Goal: Entertainment & Leisure: Consume media (video, audio)

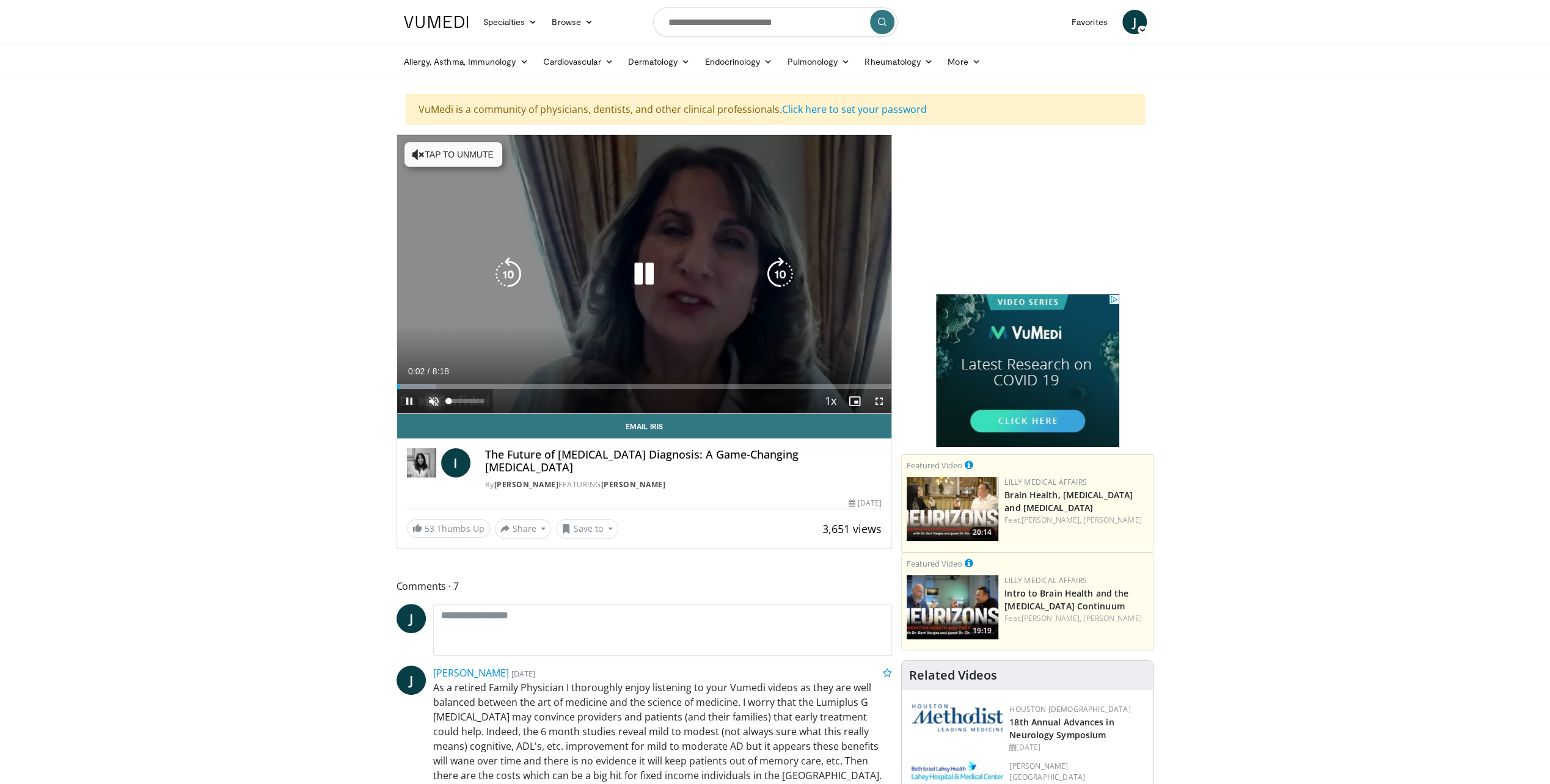
click at [430, 398] on span "Video Player" at bounding box center [434, 401] width 24 height 24
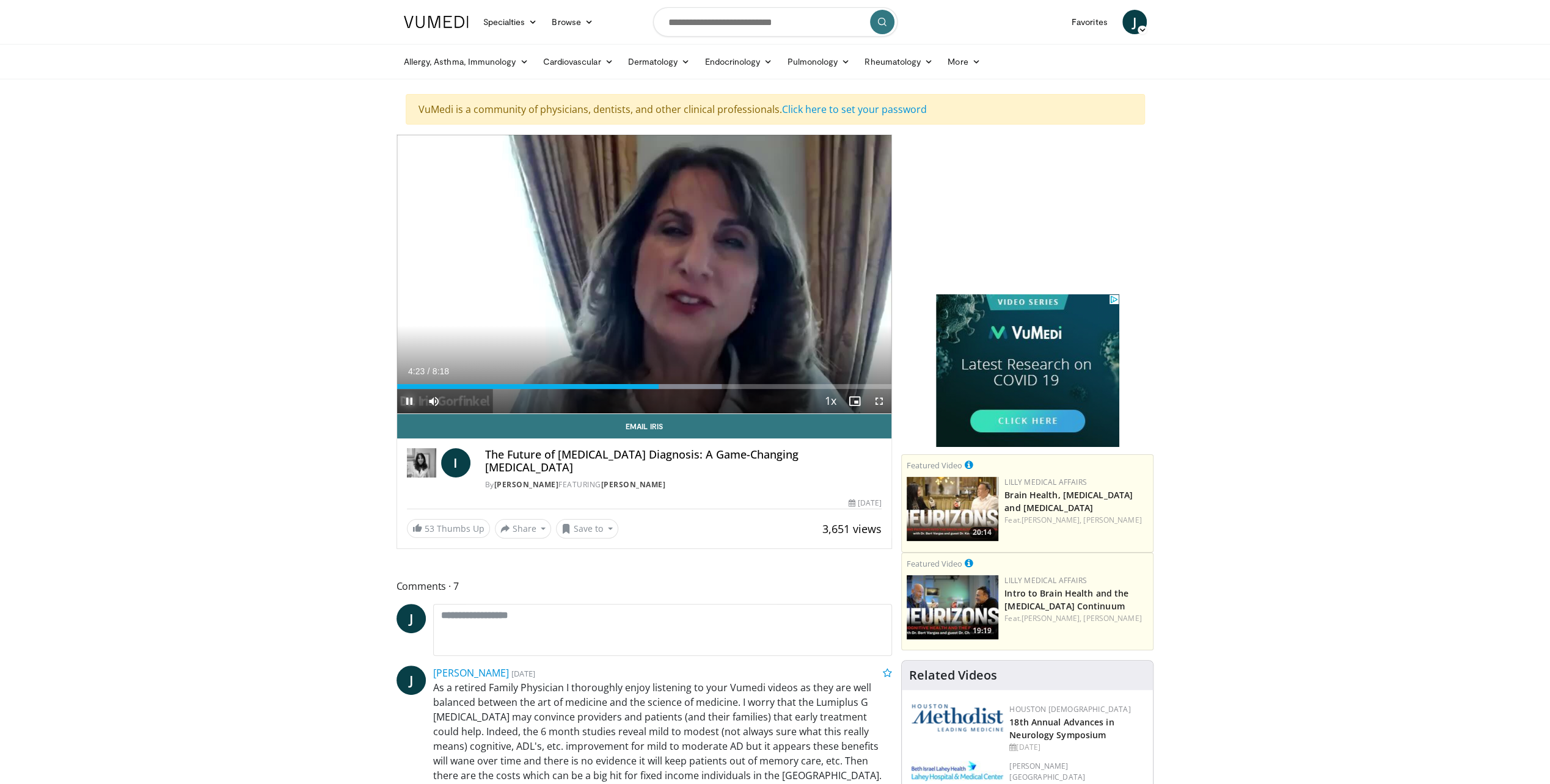
click at [409, 401] on span "Video Player" at bounding box center [409, 401] width 24 height 24
click at [413, 402] on span "Video Player" at bounding box center [409, 401] width 24 height 24
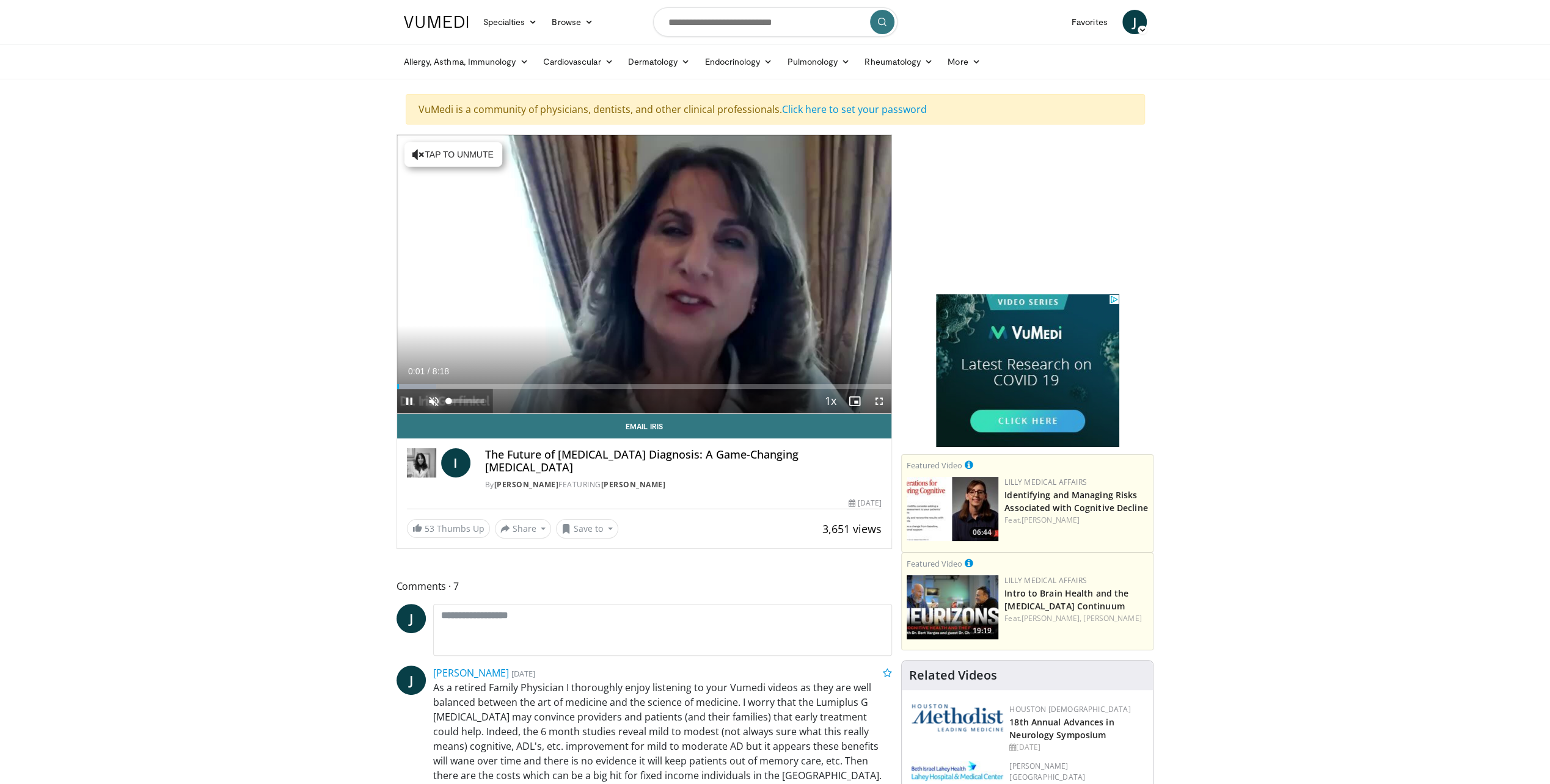
click at [434, 400] on span "Video Player" at bounding box center [434, 401] width 24 height 24
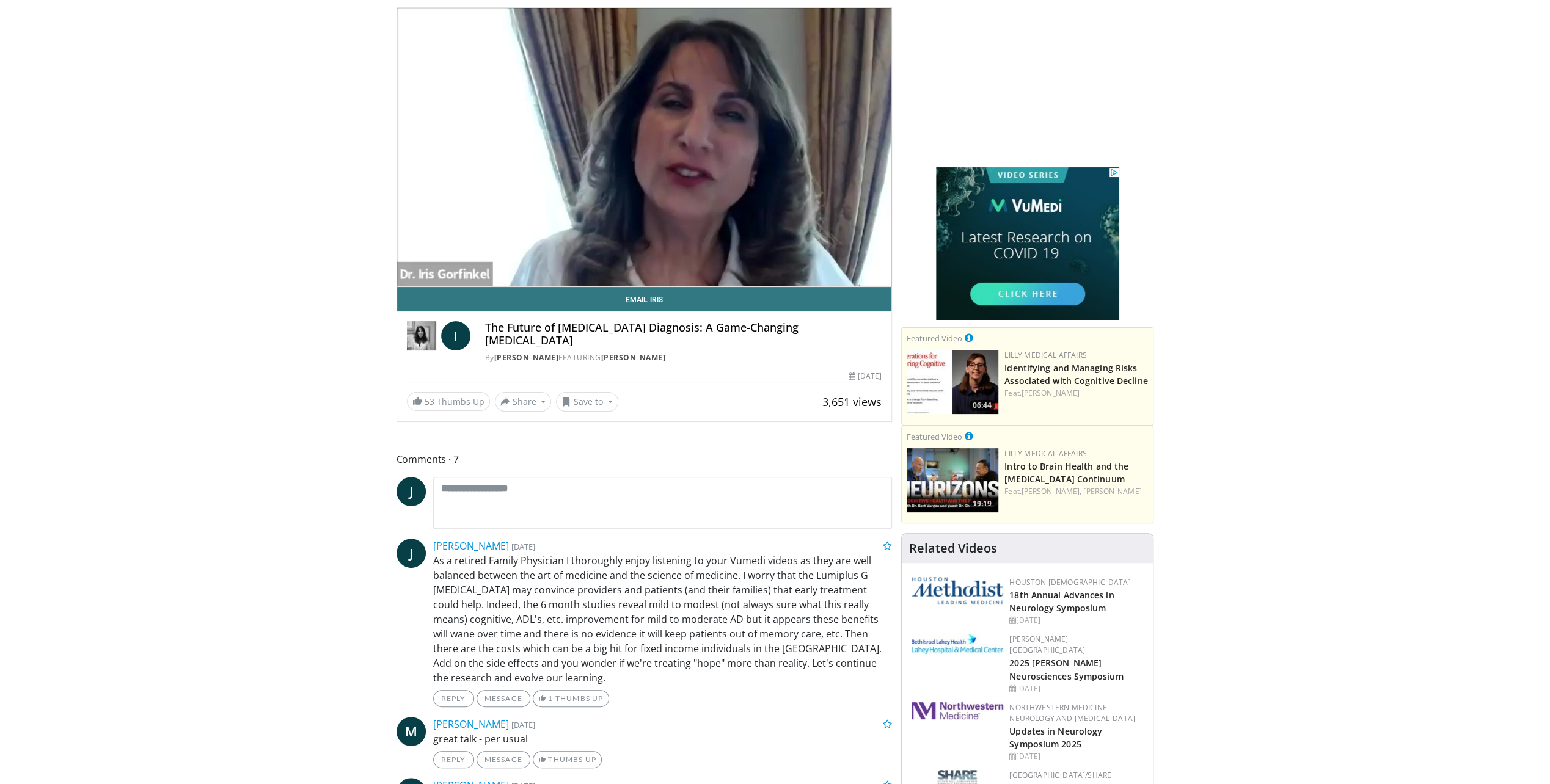
scroll to position [122, 0]
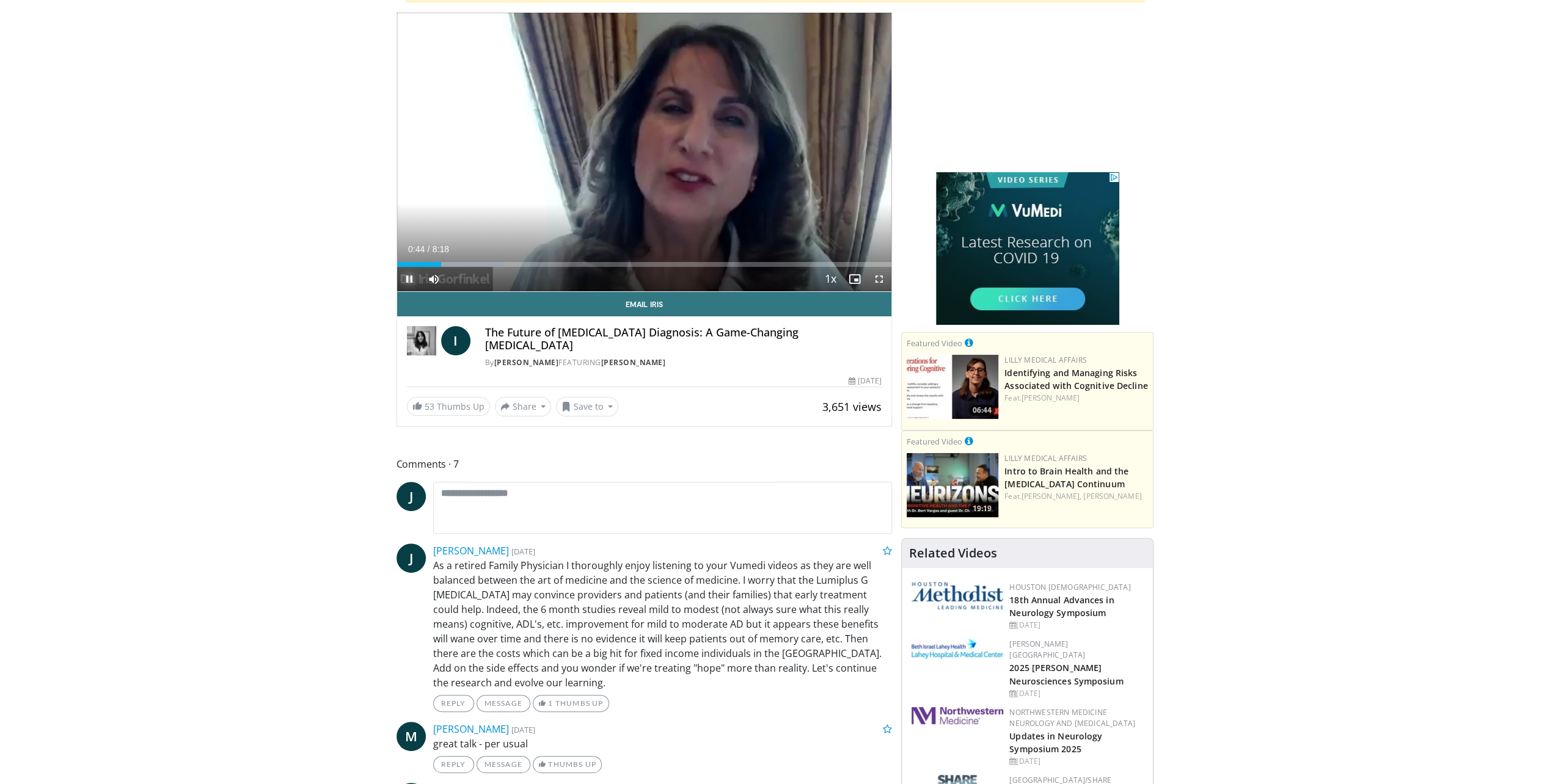
click at [409, 272] on span "Video Player" at bounding box center [409, 279] width 24 height 24
